Goal: Task Accomplishment & Management: Manage account settings

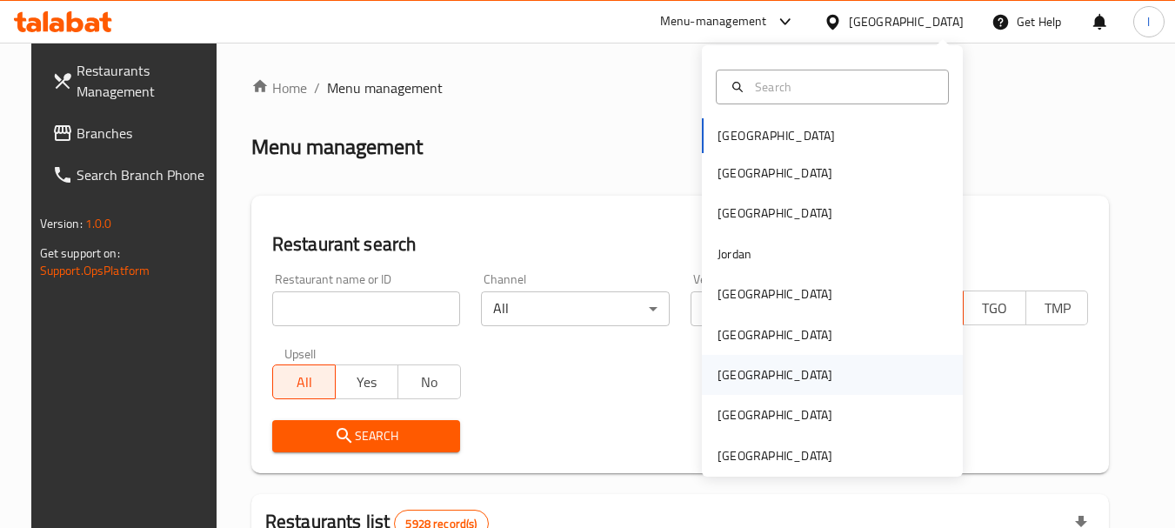
click at [788, 360] on div "[GEOGRAPHIC_DATA]" at bounding box center [832, 375] width 261 height 40
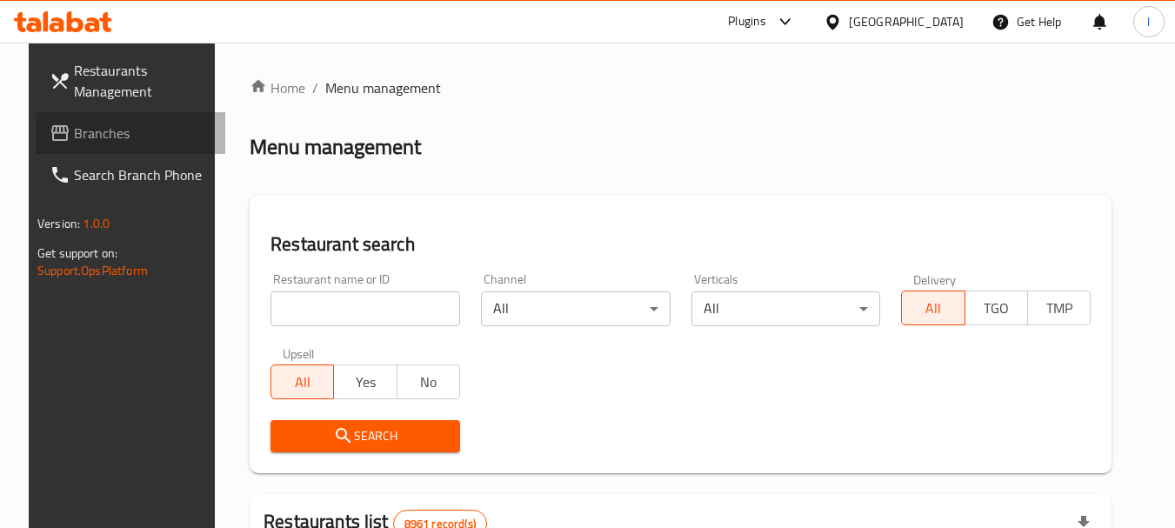
click at [105, 130] on span "Branches" at bounding box center [142, 133] width 137 height 21
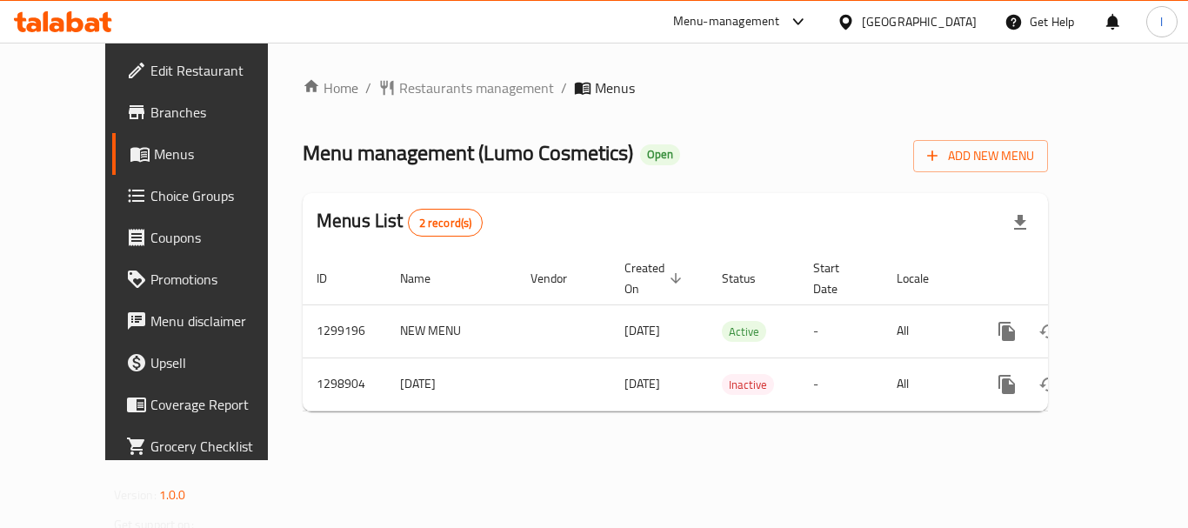
click at [959, 17] on div "[GEOGRAPHIC_DATA]" at bounding box center [919, 21] width 115 height 19
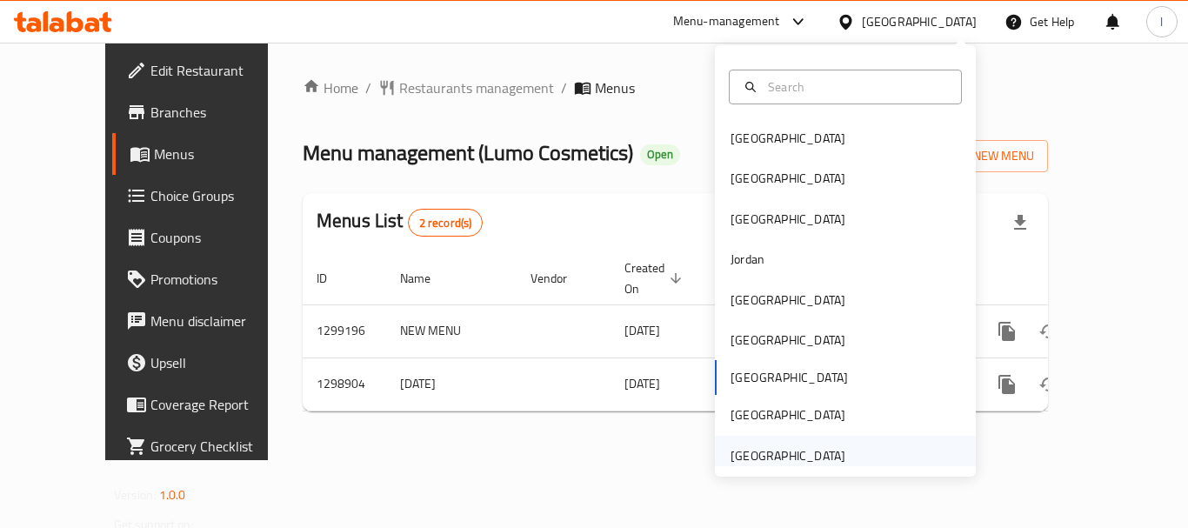
click at [836, 453] on div "[GEOGRAPHIC_DATA]" at bounding box center [787, 456] width 143 height 40
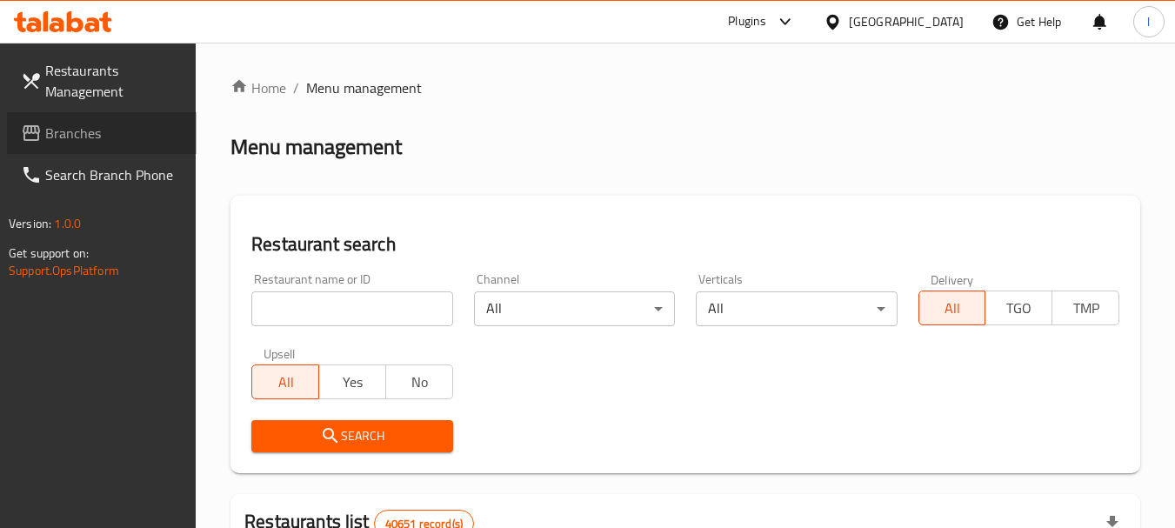
click at [105, 127] on span "Branches" at bounding box center [113, 133] width 137 height 21
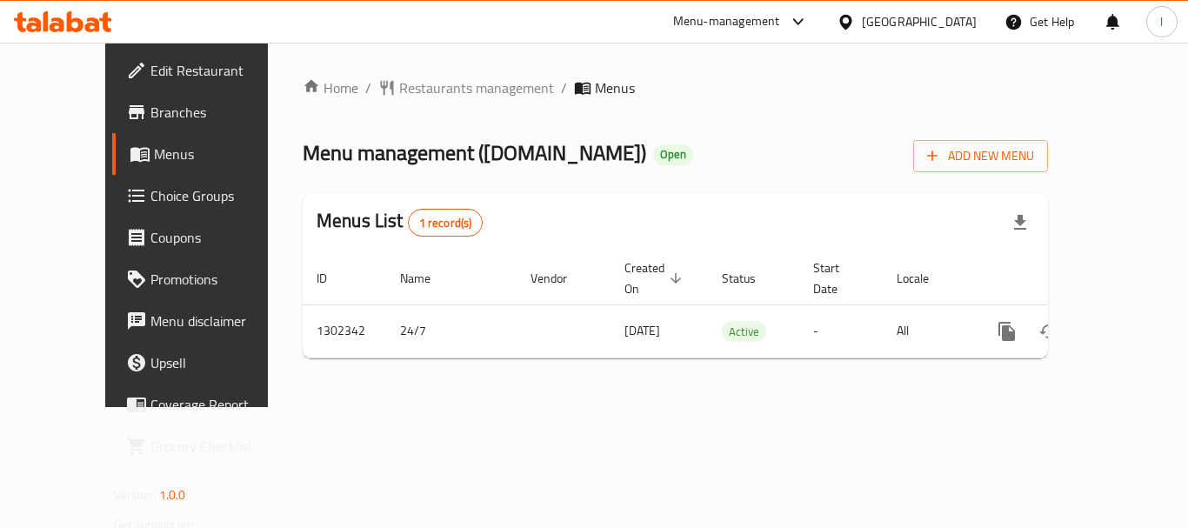
click at [763, 15] on div "Menu-management" at bounding box center [726, 21] width 107 height 21
click at [662, 145] on div "Restaurant-Management" at bounding box center [633, 151] width 136 height 19
click at [901, 23] on div "[GEOGRAPHIC_DATA]" at bounding box center [919, 21] width 115 height 19
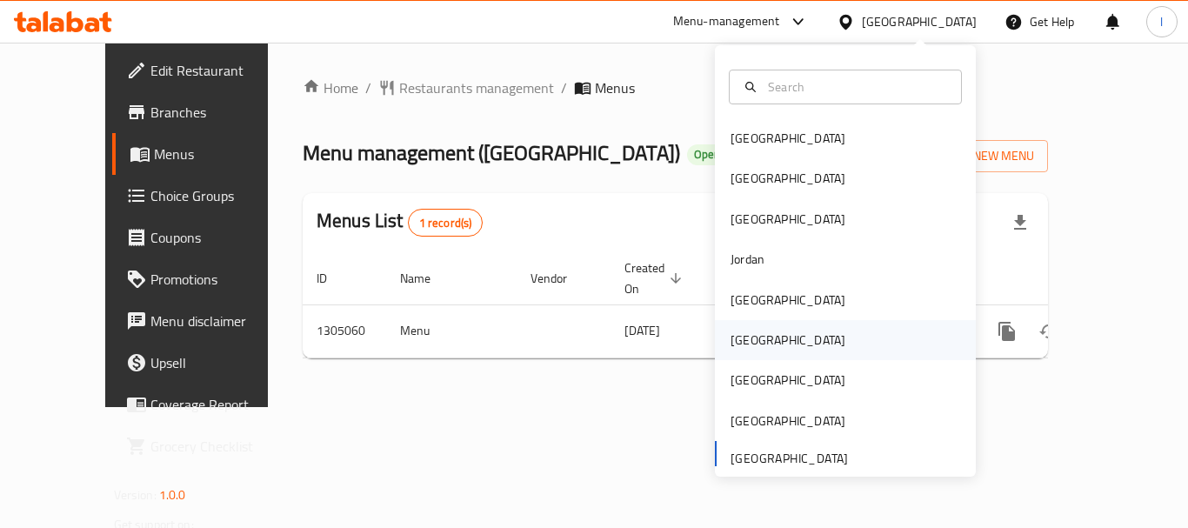
click at [769, 336] on div "Oman" at bounding box center [845, 340] width 261 height 40
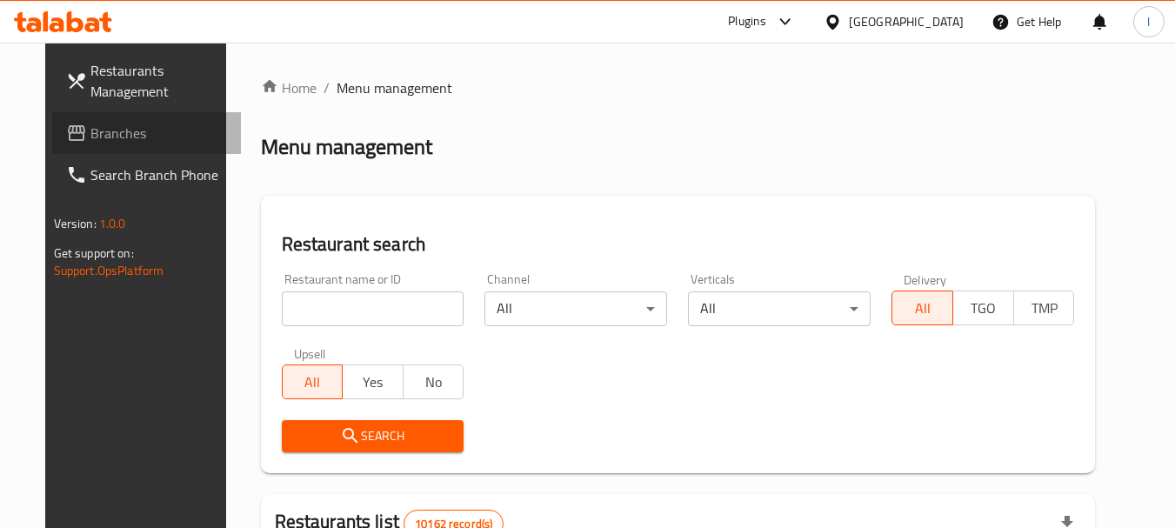
click at [90, 135] on span "Branches" at bounding box center [158, 133] width 137 height 21
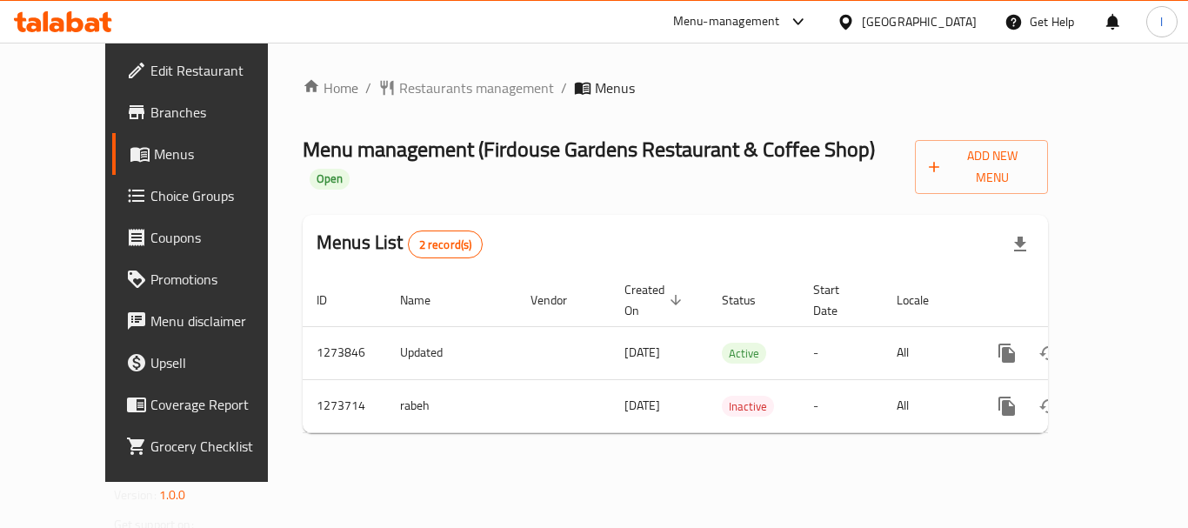
click at [929, 32] on div "Oman" at bounding box center [906, 22] width 168 height 42
click at [855, 29] on icon at bounding box center [845, 22] width 18 height 18
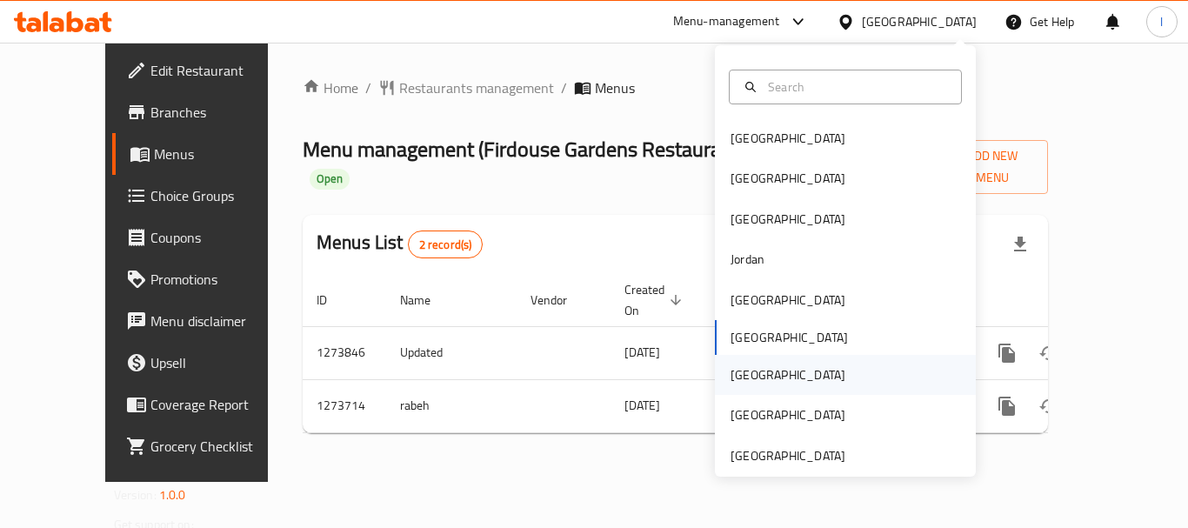
click at [770, 377] on div "[GEOGRAPHIC_DATA]" at bounding box center [845, 375] width 261 height 40
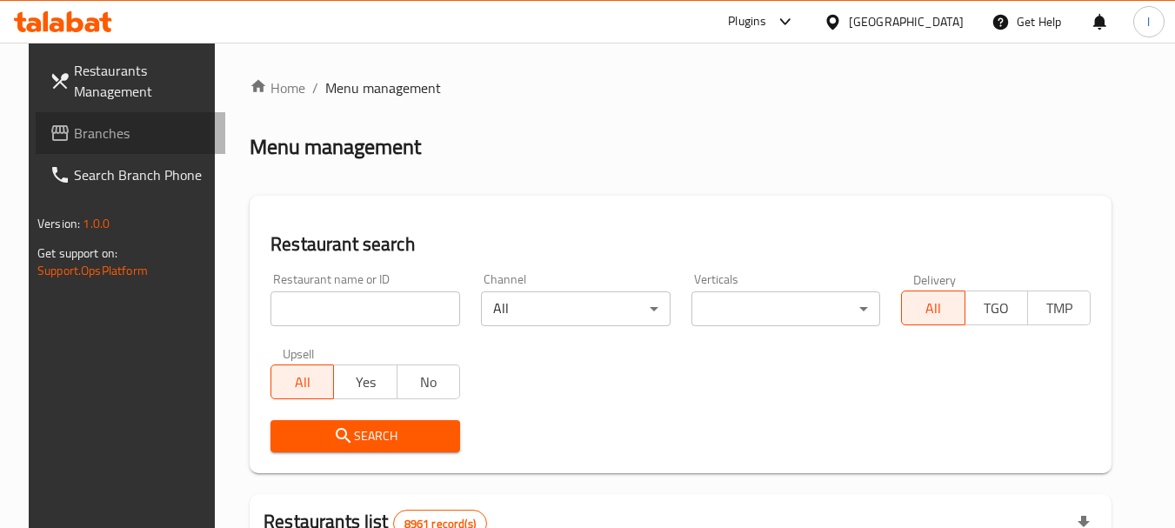
click at [85, 131] on span "Branches" at bounding box center [142, 133] width 137 height 21
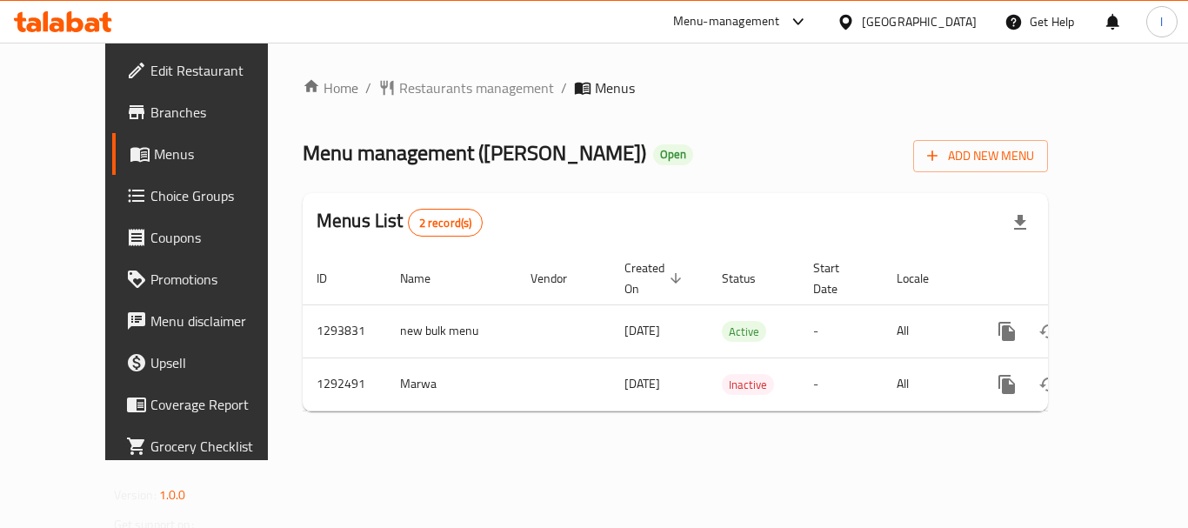
click at [763, 18] on div "Menu-management" at bounding box center [726, 21] width 107 height 21
click at [696, 148] on div "Restaurant-Management" at bounding box center [716, 151] width 136 height 19
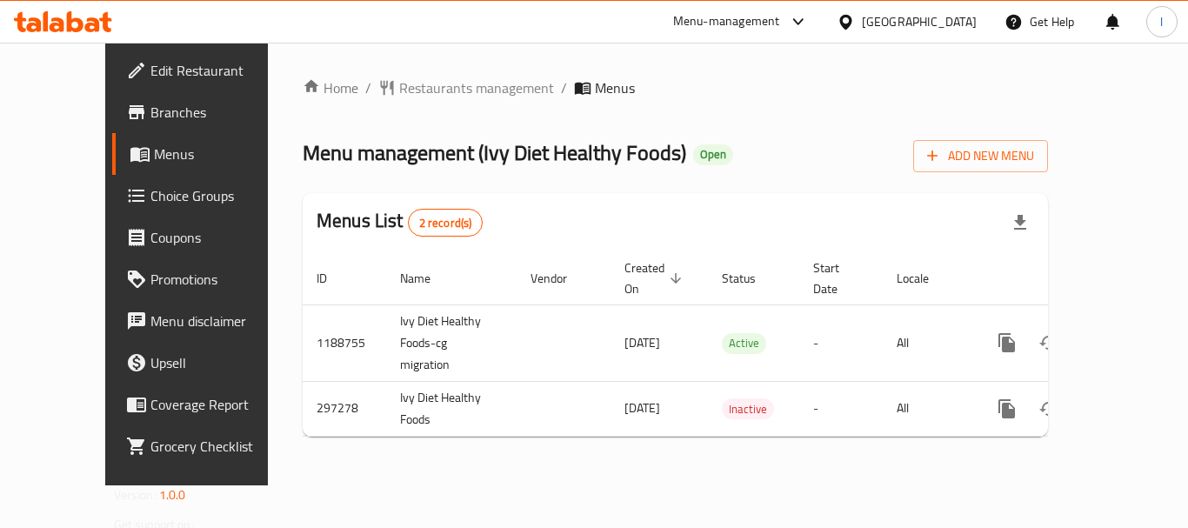
click at [855, 30] on icon at bounding box center [845, 22] width 18 height 18
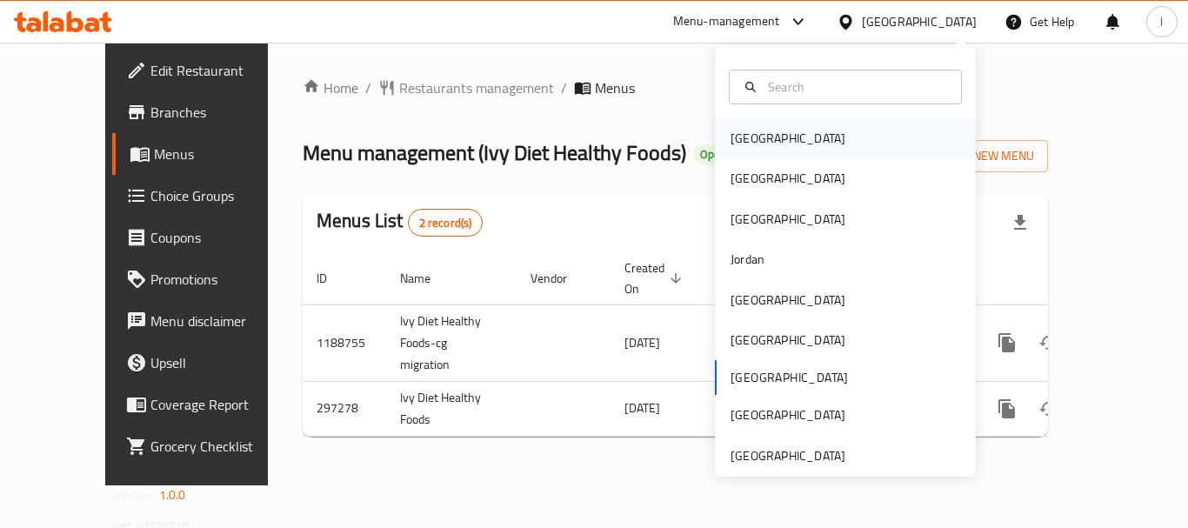
click at [765, 132] on div "[GEOGRAPHIC_DATA]" at bounding box center [787, 138] width 143 height 40
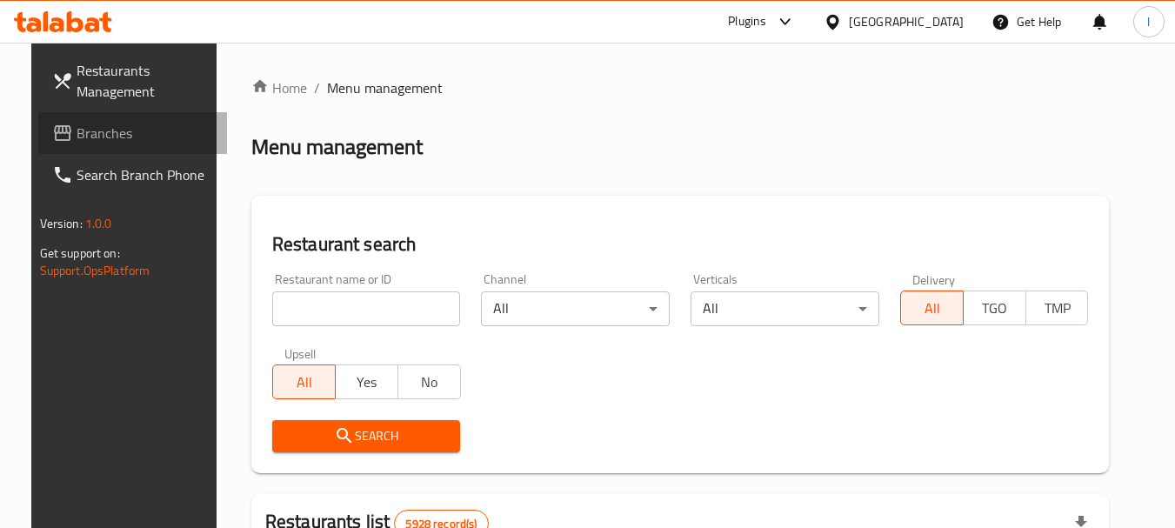
click at [90, 132] on span "Branches" at bounding box center [145, 133] width 137 height 21
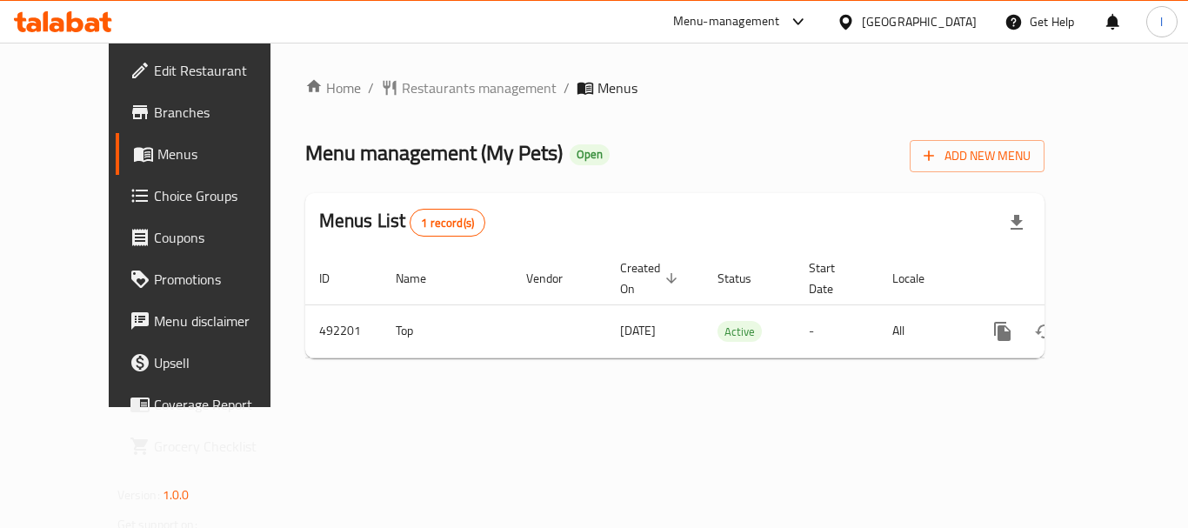
click at [938, 27] on div "[GEOGRAPHIC_DATA]" at bounding box center [919, 21] width 115 height 19
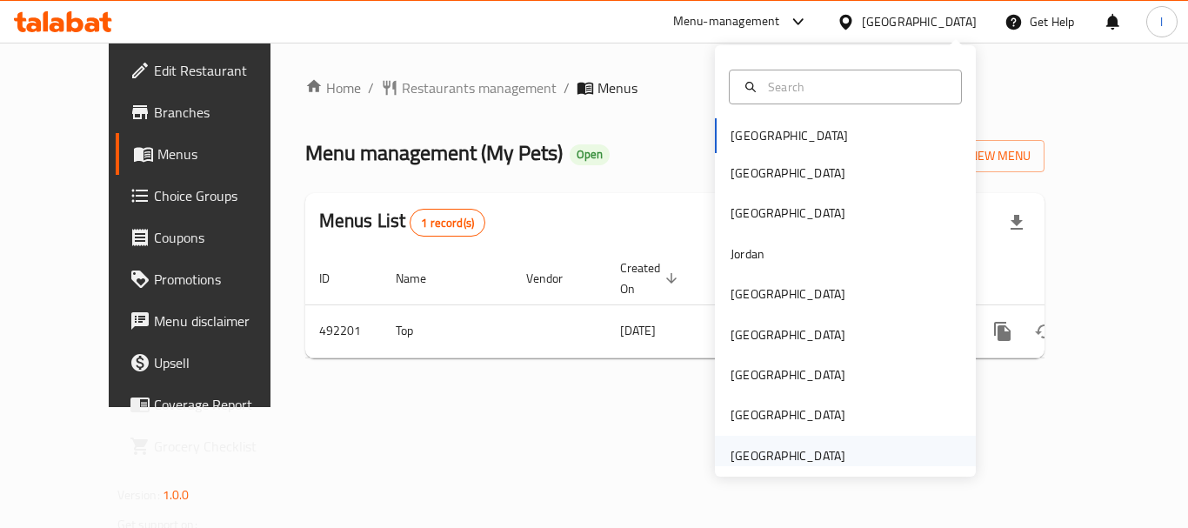
click at [866, 454] on div "[GEOGRAPHIC_DATA]" at bounding box center [845, 456] width 261 height 40
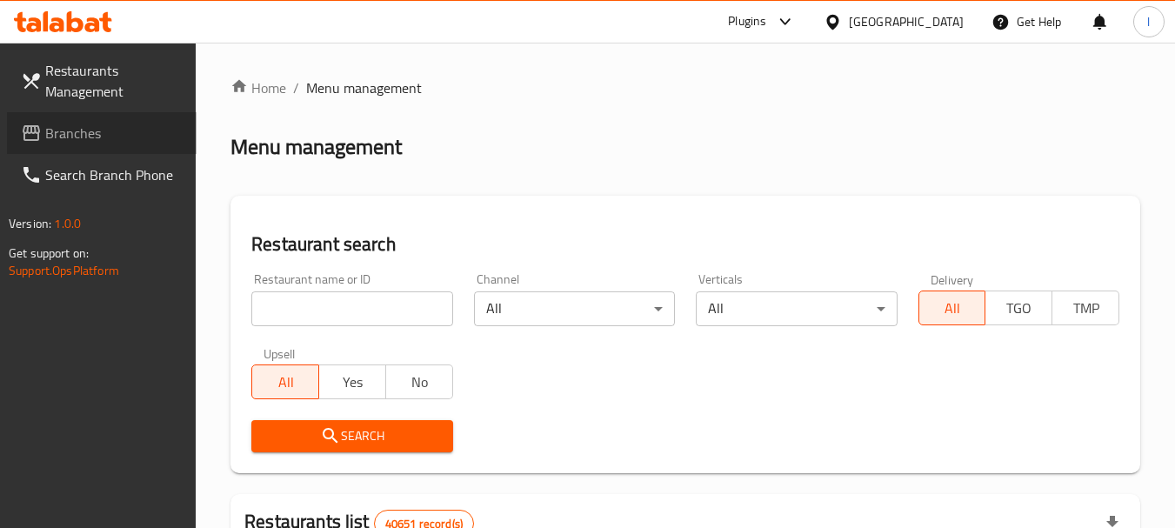
click at [57, 126] on span "Branches" at bounding box center [113, 133] width 137 height 21
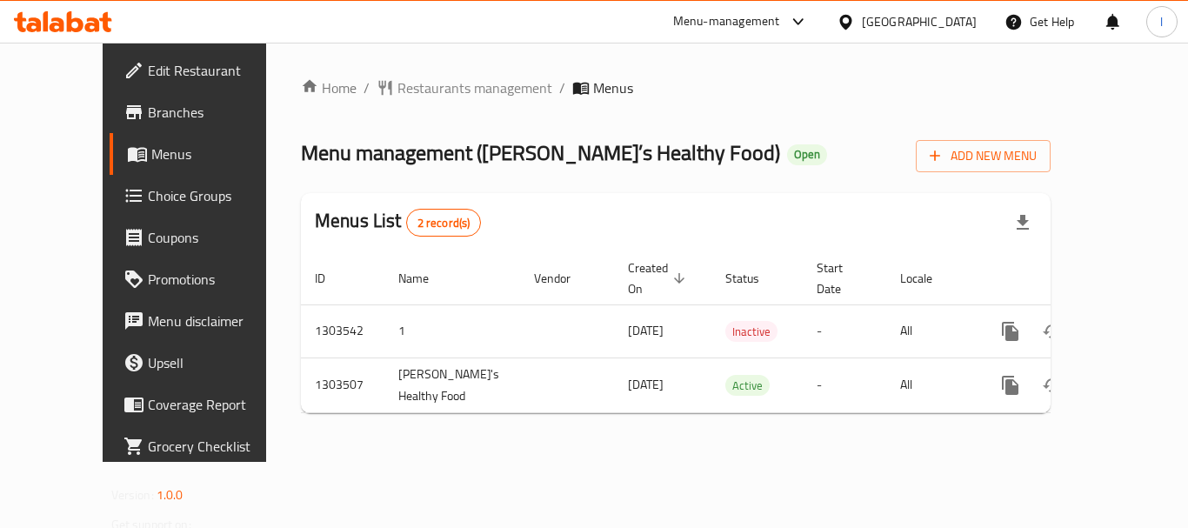
click at [888, 25] on div "[GEOGRAPHIC_DATA]" at bounding box center [919, 21] width 115 height 19
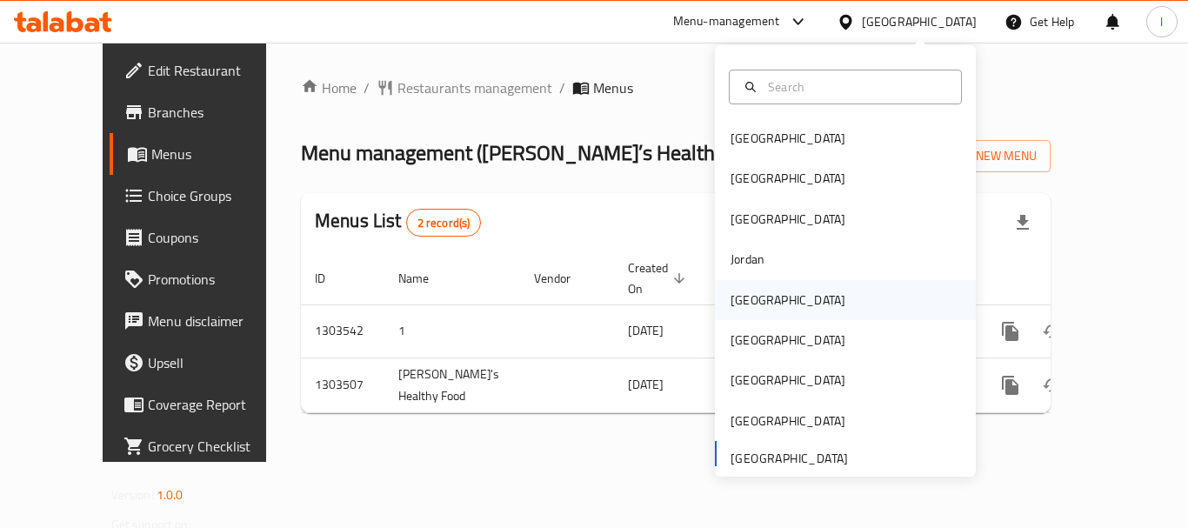
click at [763, 308] on div "Kuwait" at bounding box center [787, 300] width 143 height 40
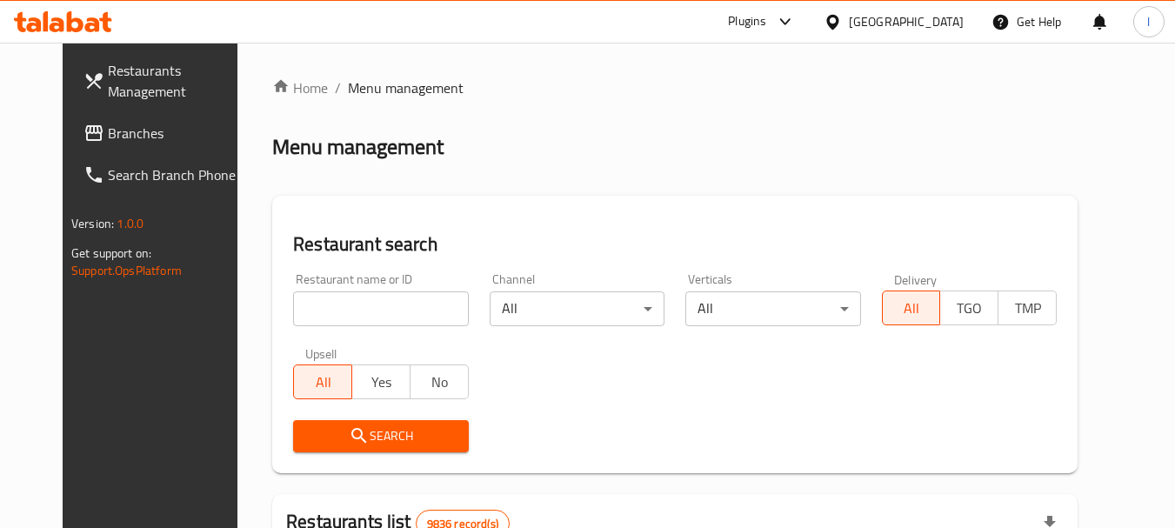
click at [130, 121] on link "Branches" at bounding box center [165, 133] width 190 height 42
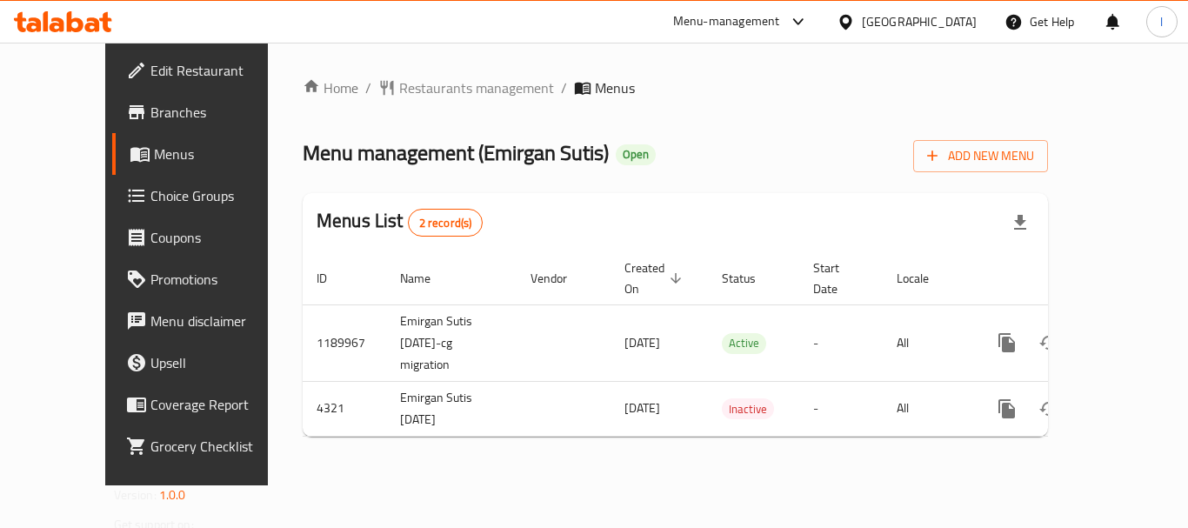
click at [954, 19] on div "[GEOGRAPHIC_DATA]" at bounding box center [919, 21] width 115 height 19
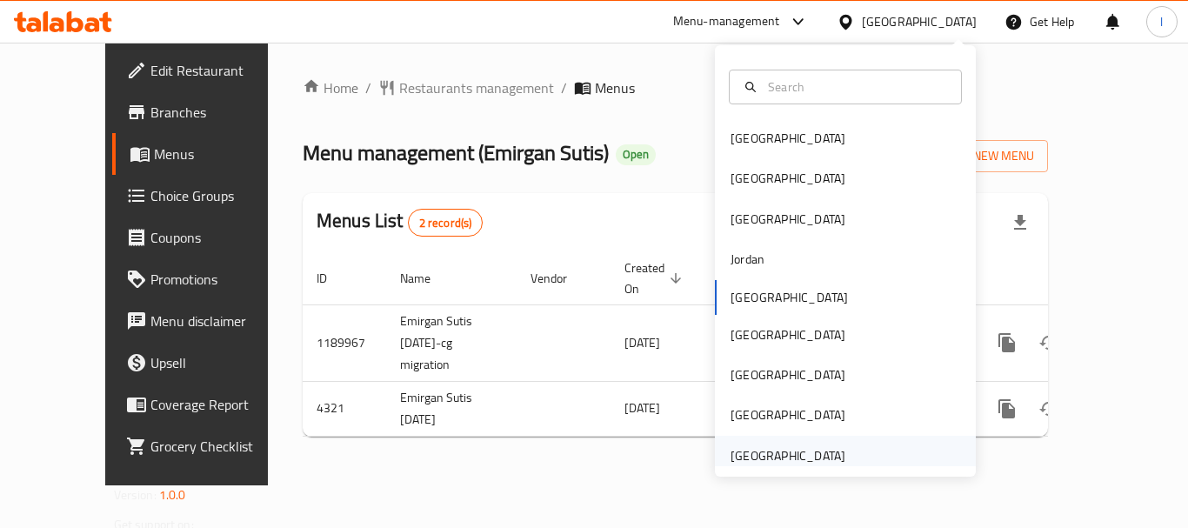
click at [850, 448] on div "[GEOGRAPHIC_DATA]" at bounding box center [845, 456] width 261 height 40
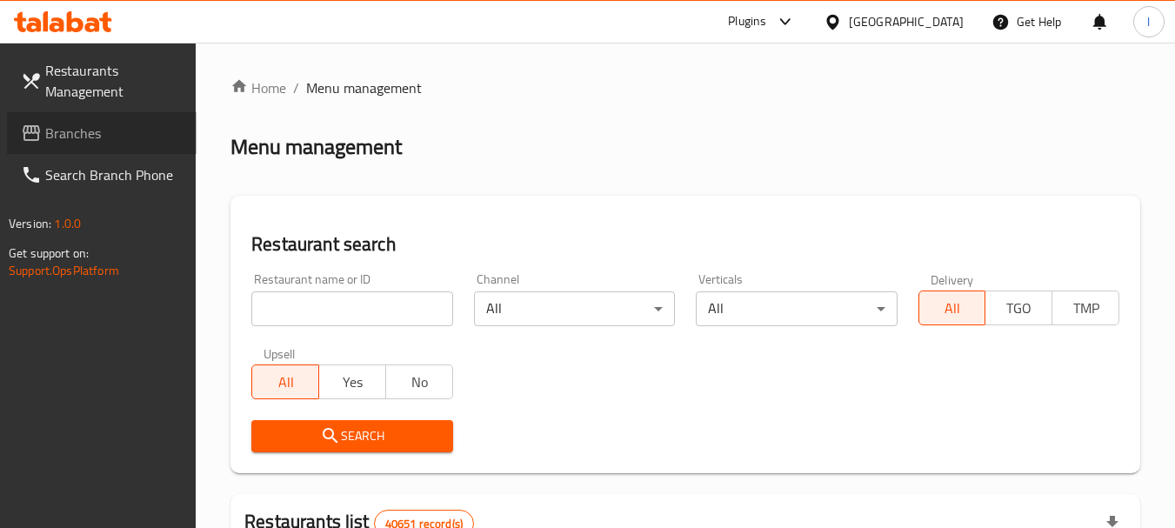
click at [45, 129] on link "Branches" at bounding box center [102, 133] width 190 height 42
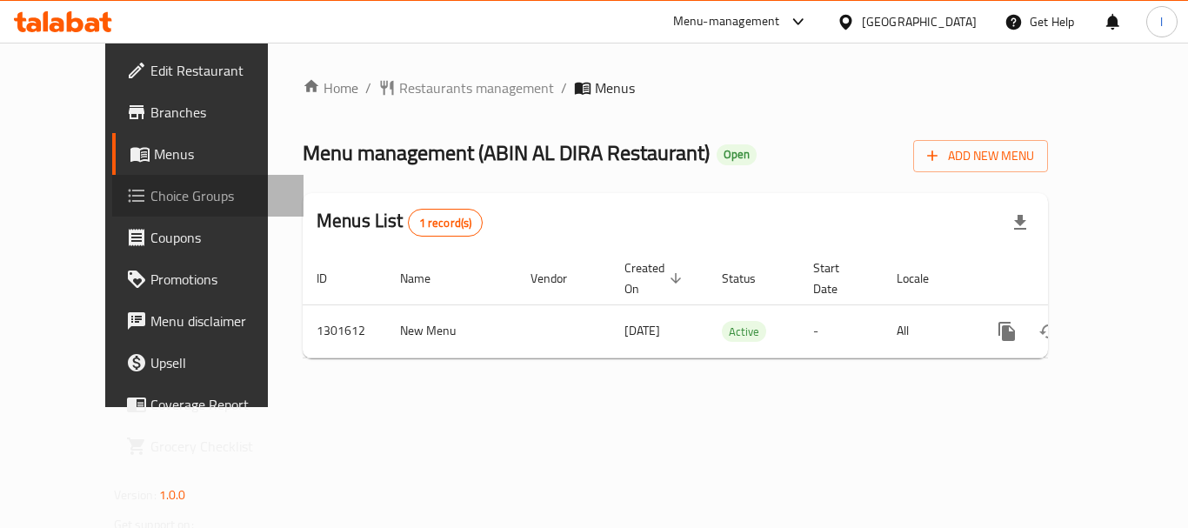
click at [150, 195] on span "Choice Groups" at bounding box center [219, 195] width 139 height 21
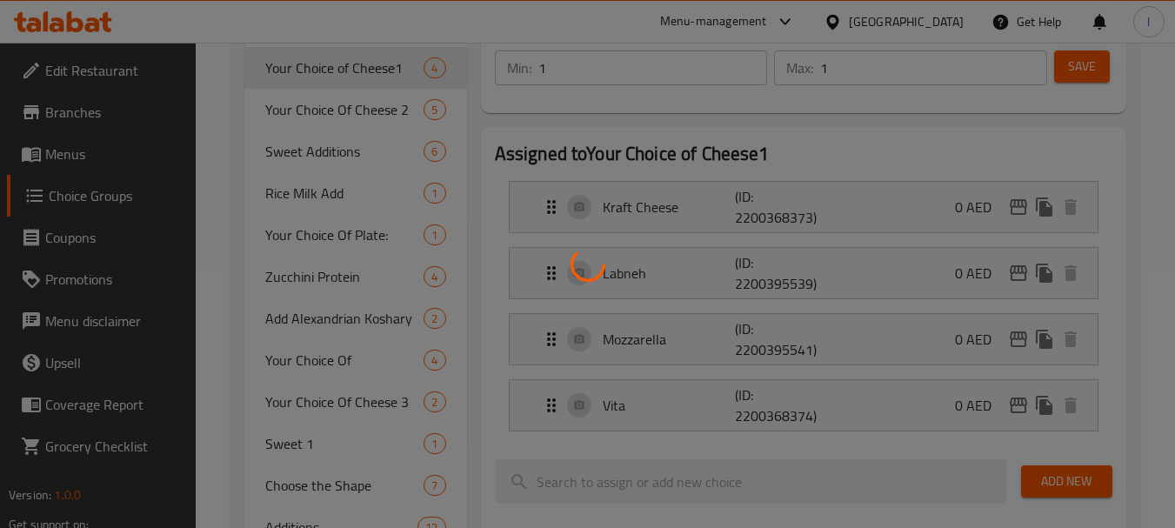
scroll to position [261, 0]
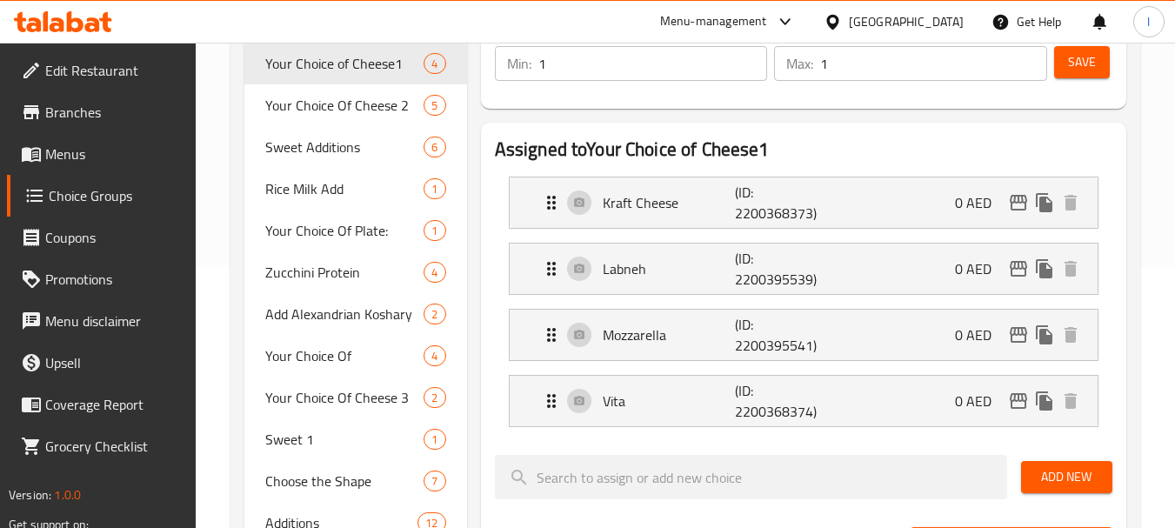
click at [345, 176] on div at bounding box center [587, 264] width 1175 height 528
click at [313, 183] on span "Rice Milk Add" at bounding box center [318, 188] width 106 height 21
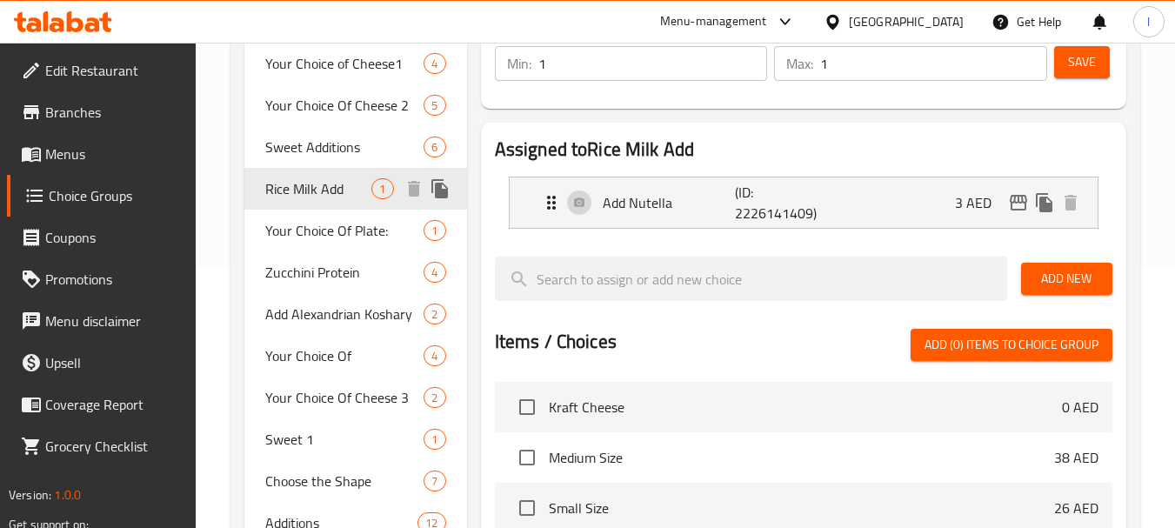
type input "Rice Milk Add"
type input "إضافة حليب الأرز"
type input "0"
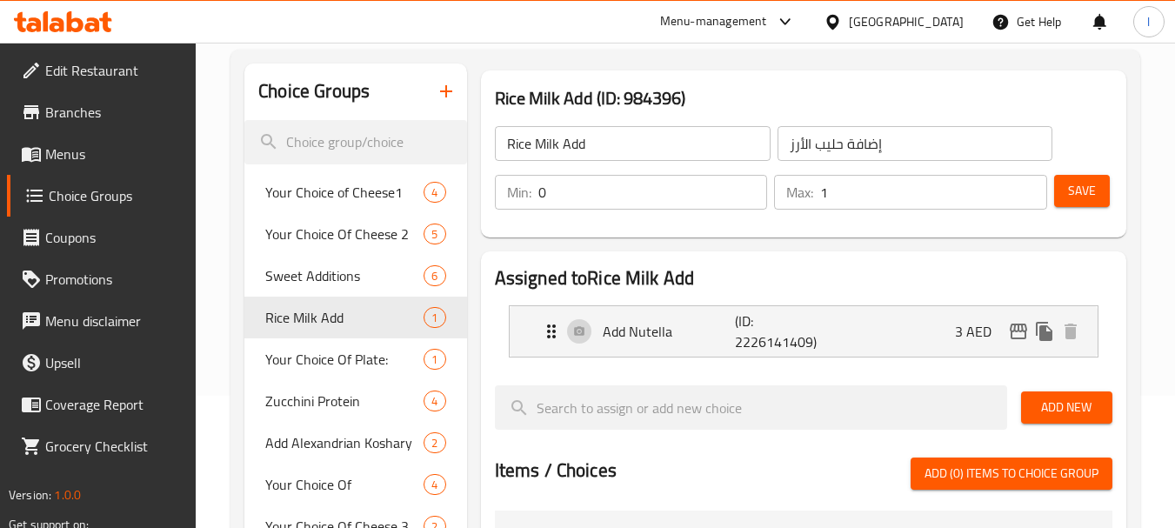
scroll to position [174, 0]
